Goal: Information Seeking & Learning: Check status

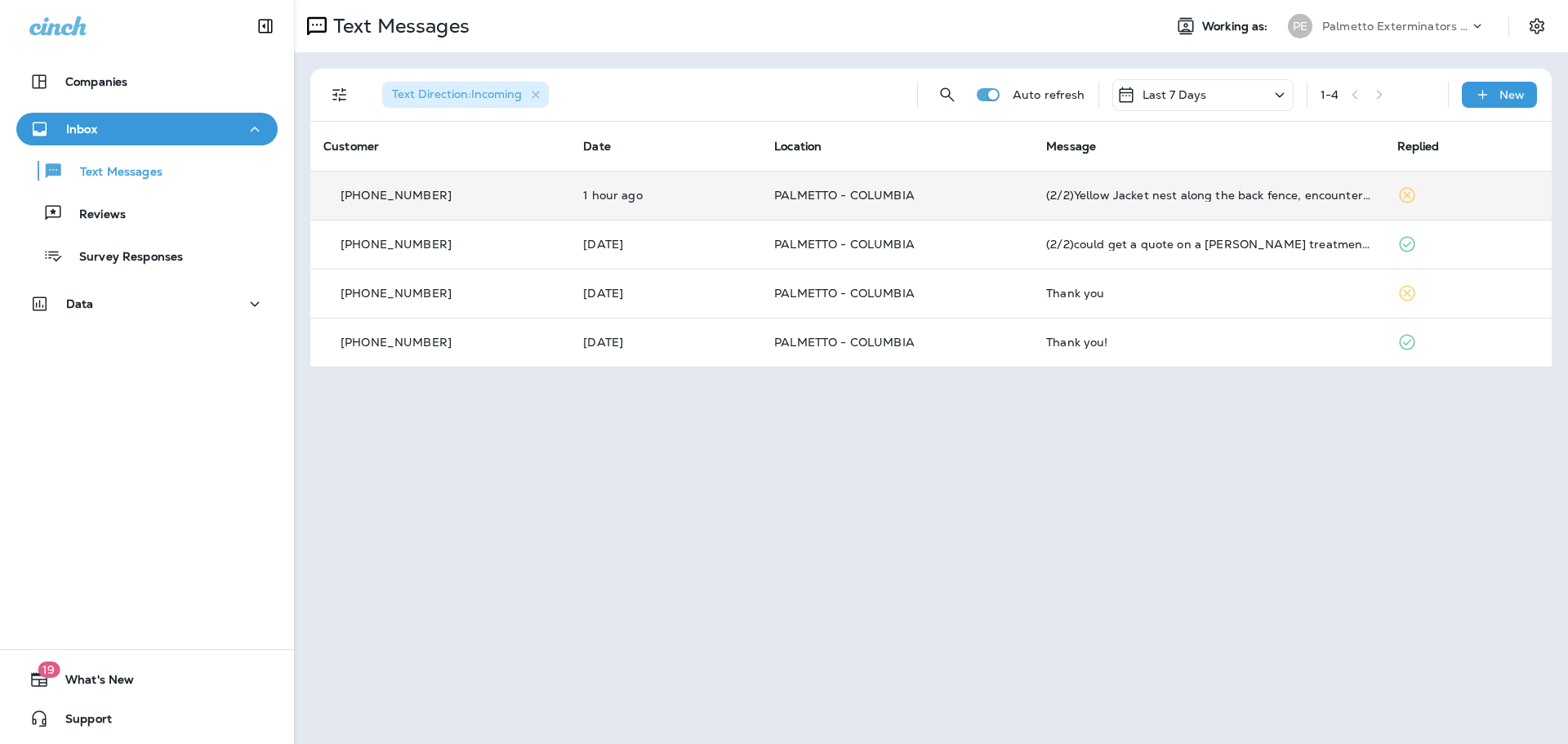
click at [1170, 197] on div "(2/2)Yellow Jacket nest along the back fence, encountered when mowing grass. Wo…" at bounding box center [1208, 195] width 324 height 13
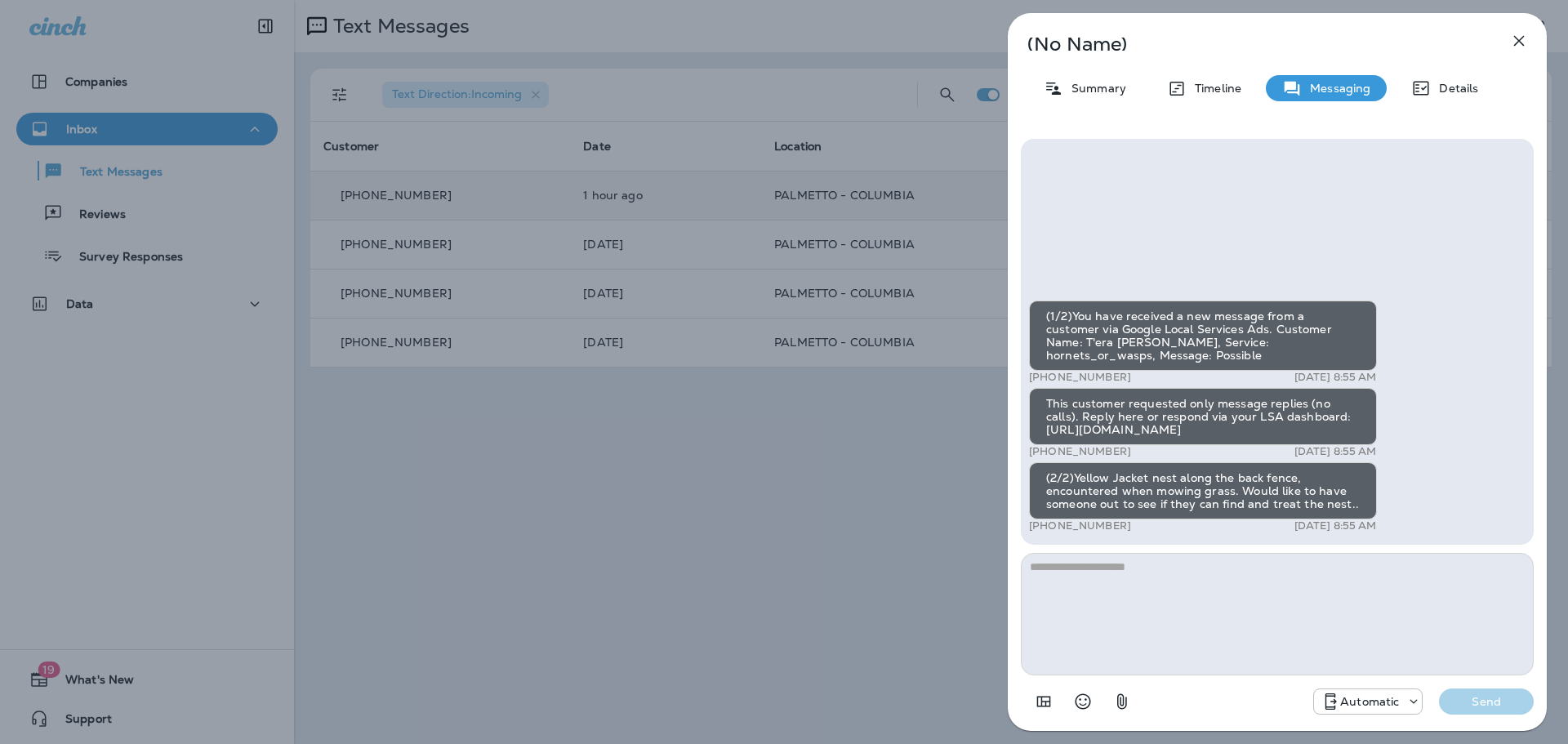
click at [1516, 36] on icon "button" at bounding box center [1519, 41] width 20 height 20
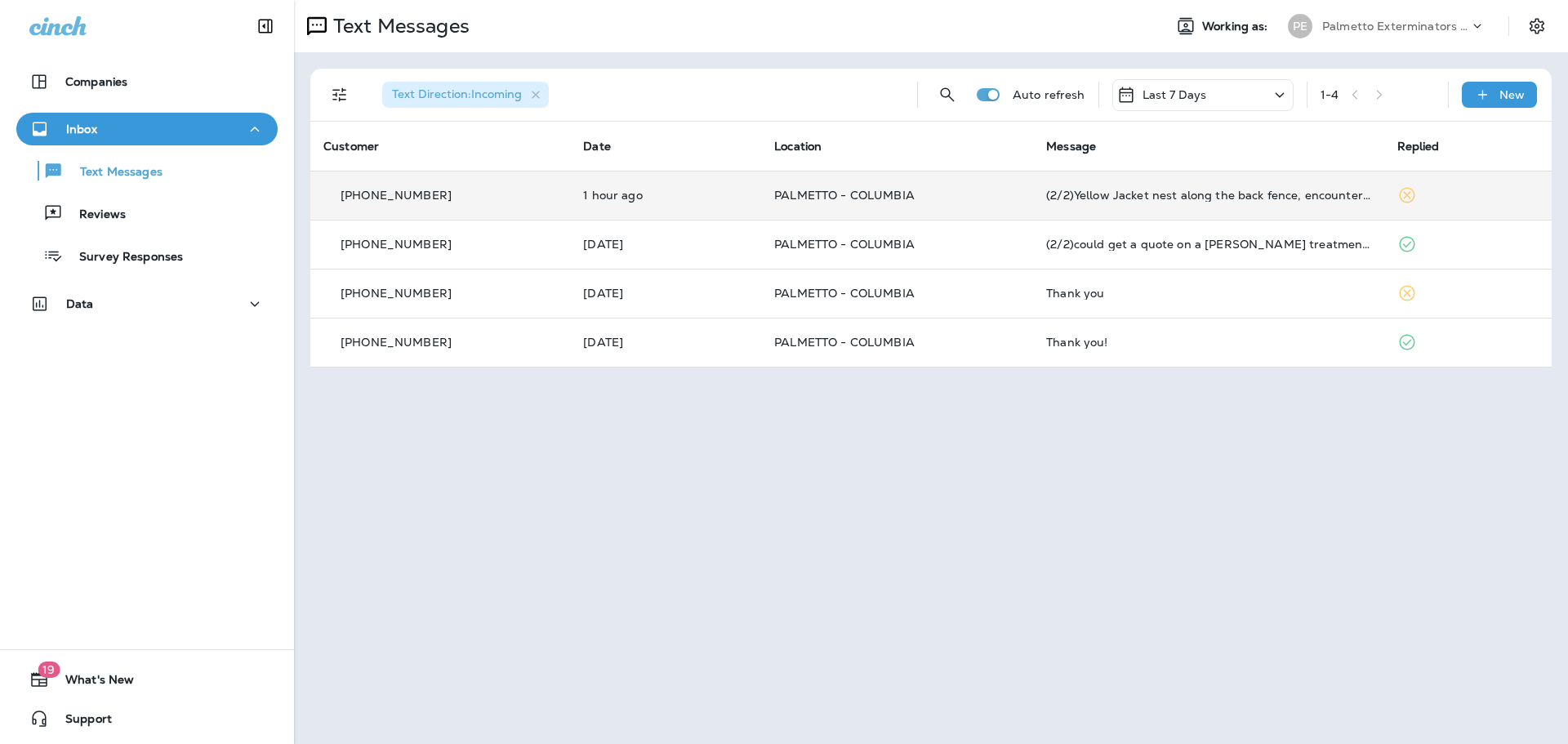
click at [1188, 99] on p "Last 7 Days" at bounding box center [1174, 95] width 64 height 13
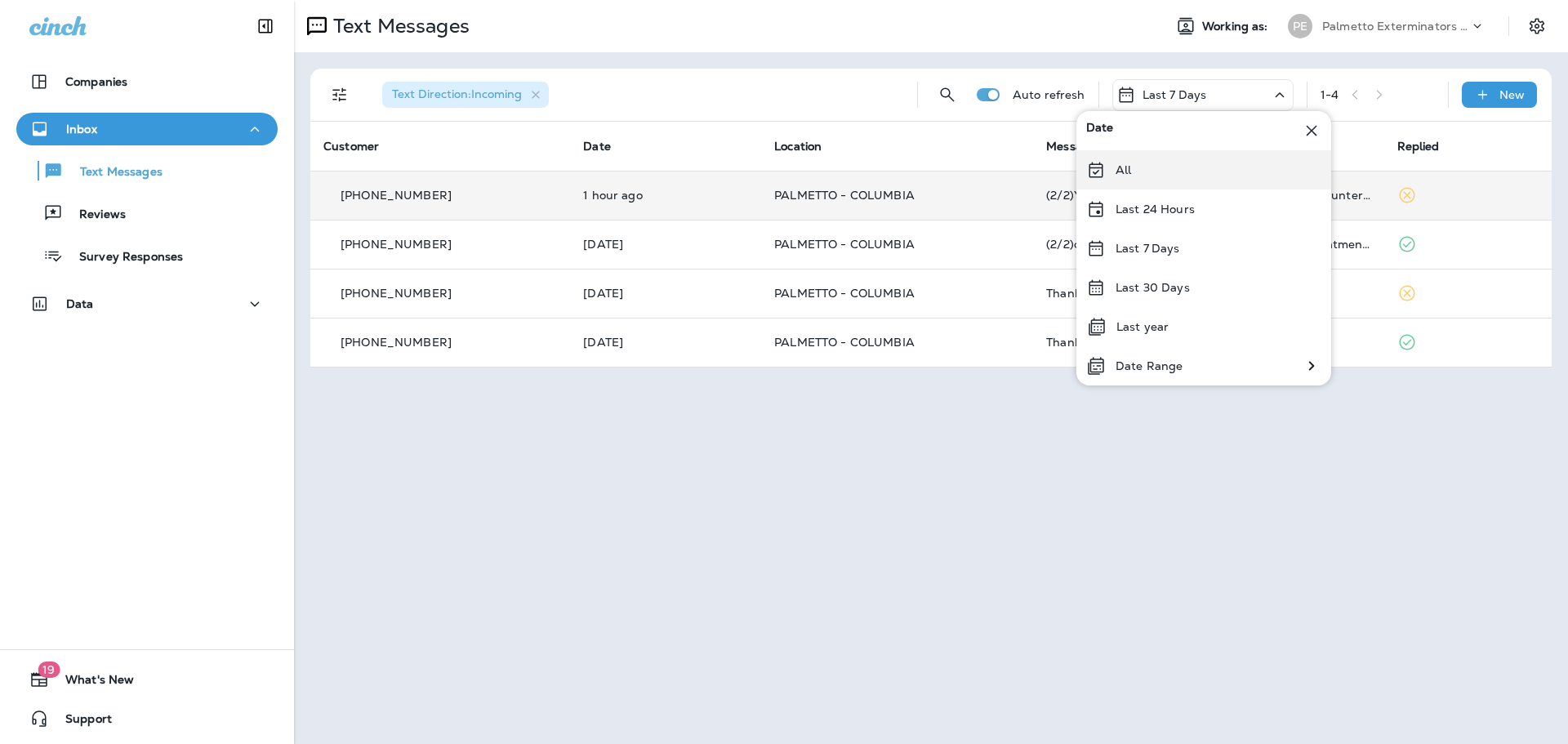
click at [1108, 170] on div "All" at bounding box center [1204, 169] width 255 height 39
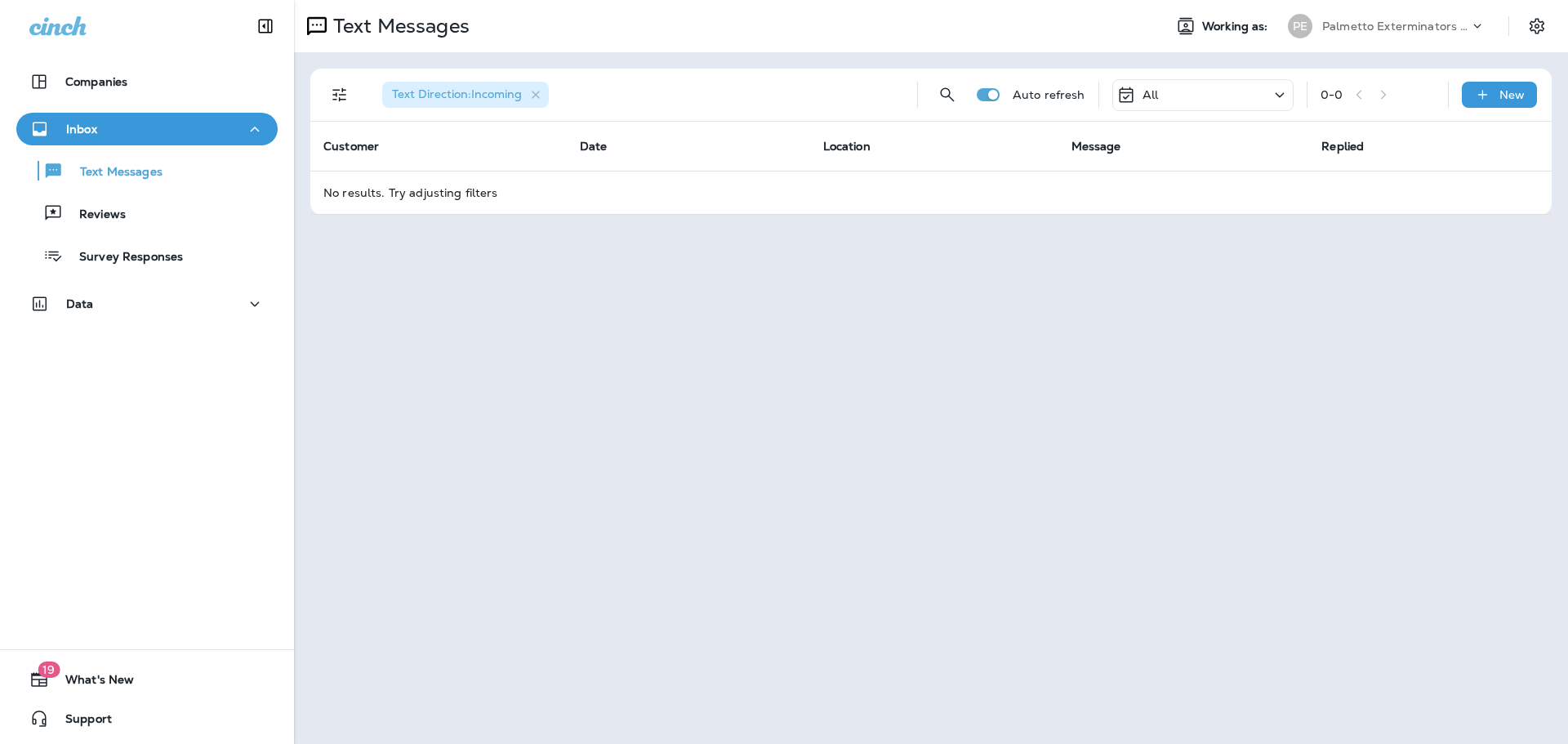
drag, startPoint x: 1208, startPoint y: 98, endPoint x: 1194, endPoint y: 104, distance: 15.2
click at [1207, 98] on div "All" at bounding box center [1203, 95] width 182 height 32
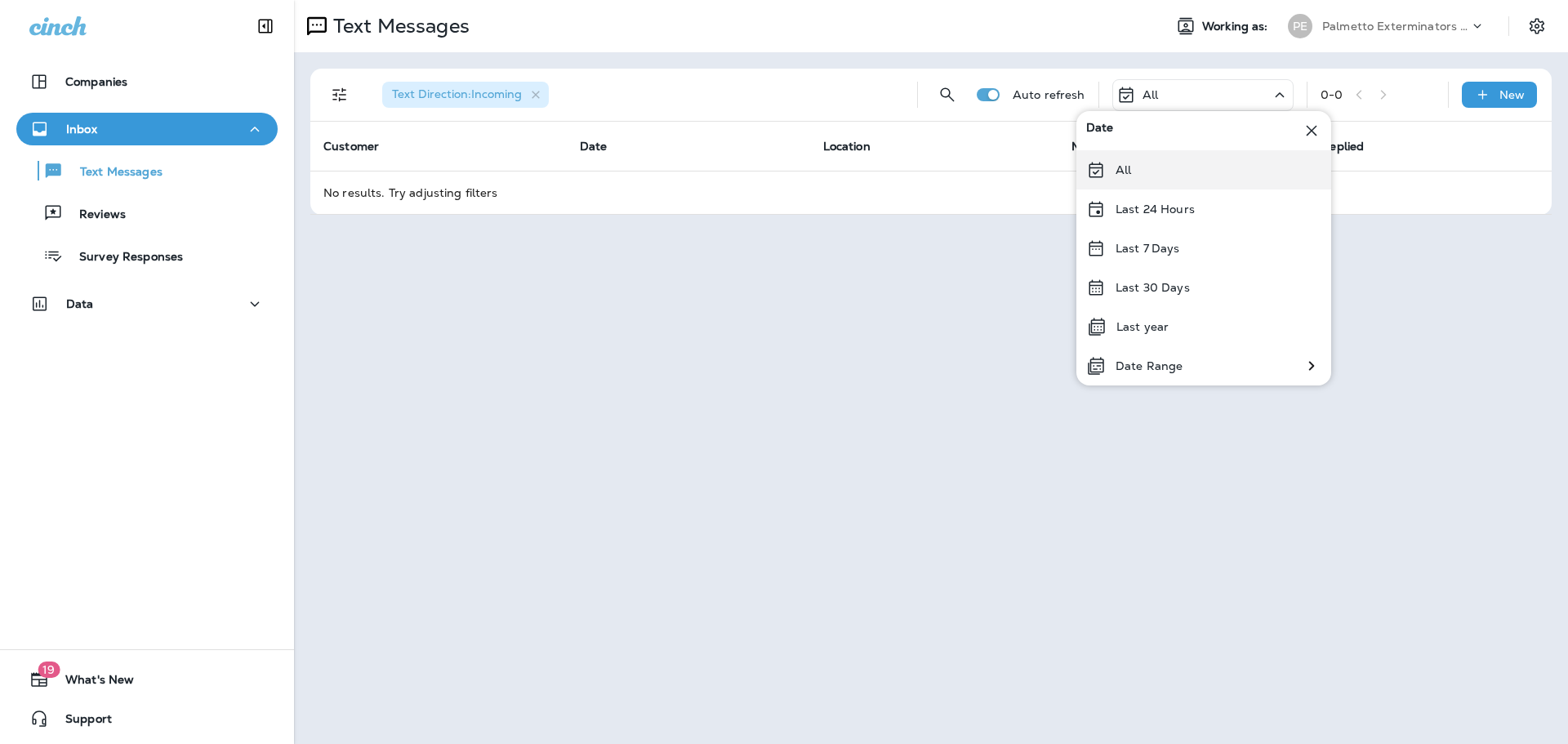
click at [1115, 168] on div "All" at bounding box center [1204, 169] width 255 height 39
